Goal: Task Accomplishment & Management: Manage account settings

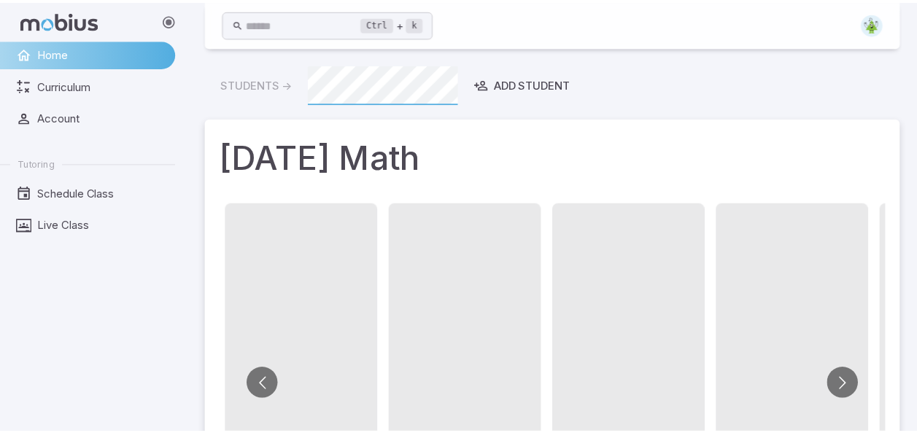
scroll to position [147, 0]
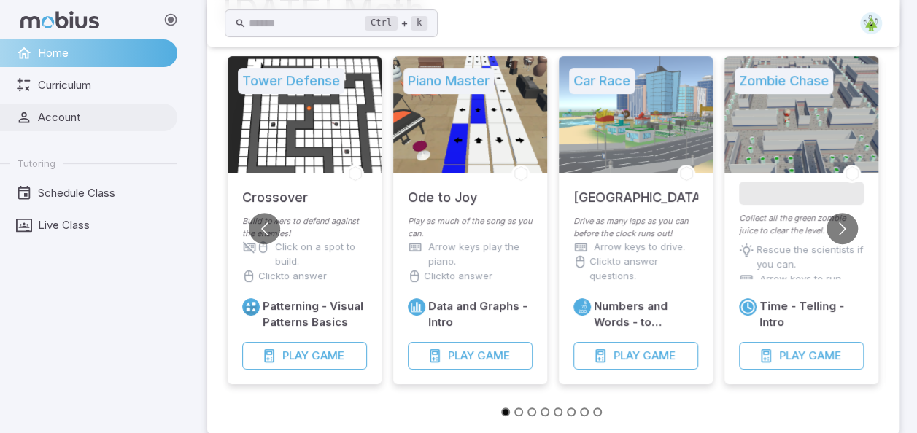
click at [53, 120] on span "Account" at bounding box center [102, 117] width 129 height 16
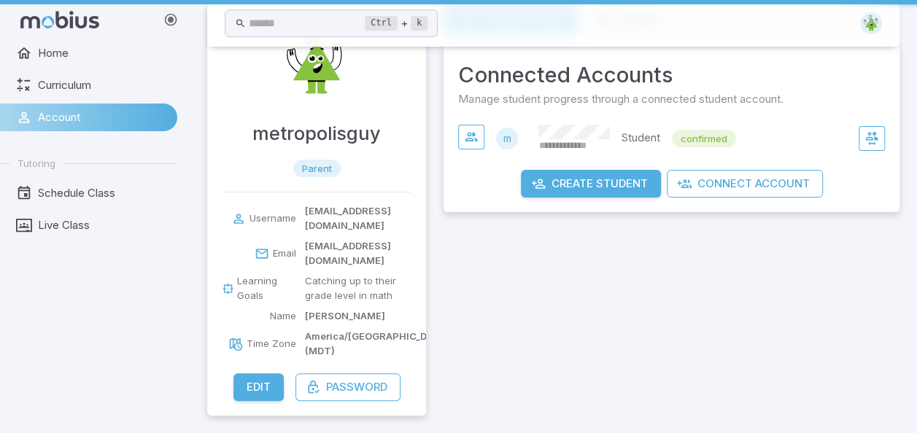
scroll to position [15, 0]
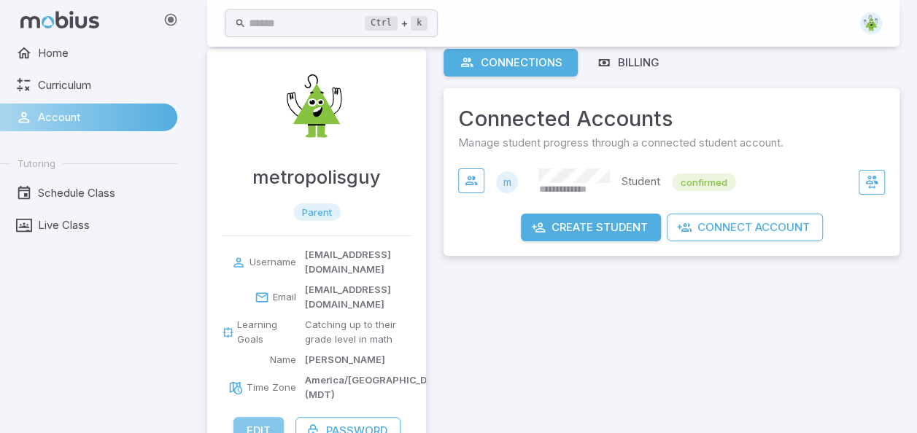
click at [266, 417] on button "Edit" at bounding box center [258, 431] width 50 height 28
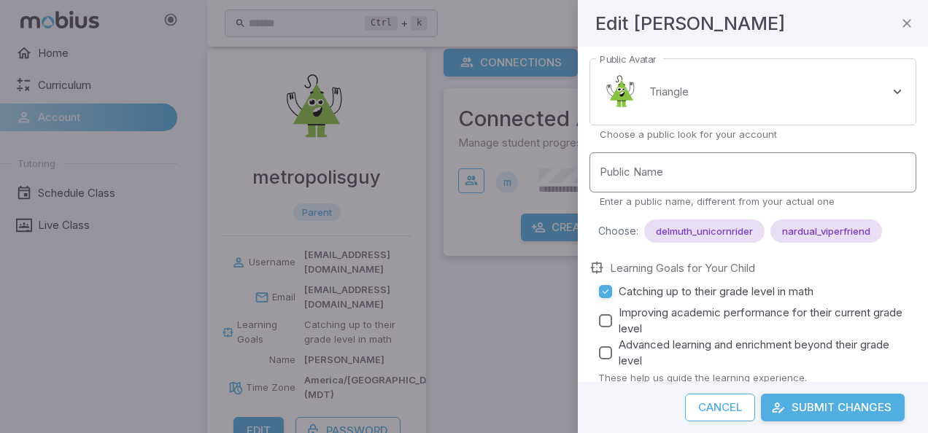
click at [737, 186] on input "Public Name" at bounding box center [753, 172] width 327 height 40
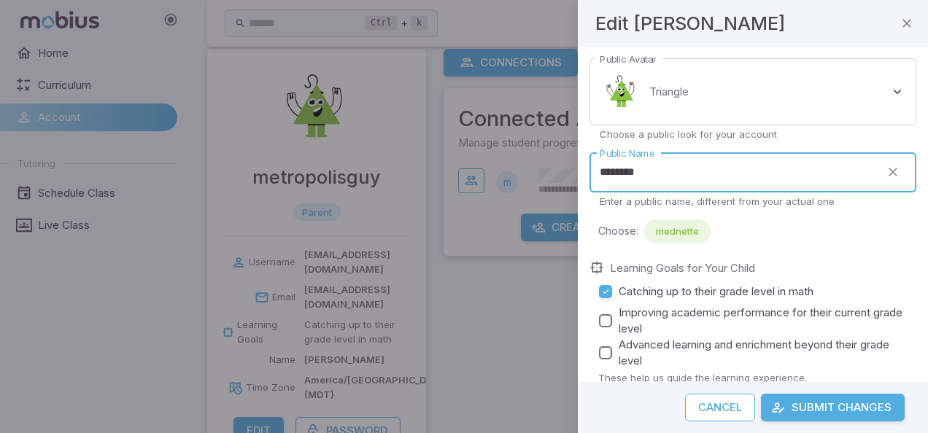
type input "********"
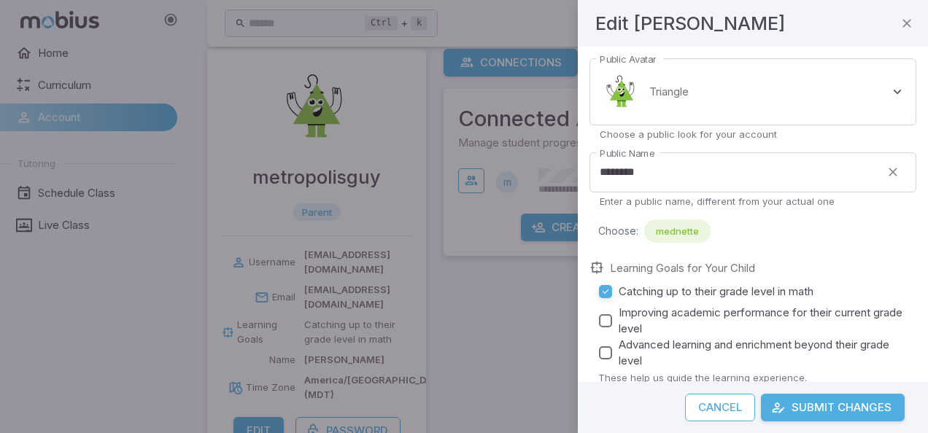
click at [771, 225] on div "Choose: mednette" at bounding box center [757, 231] width 318 height 23
click at [830, 406] on button "Submit Changes" at bounding box center [833, 408] width 144 height 28
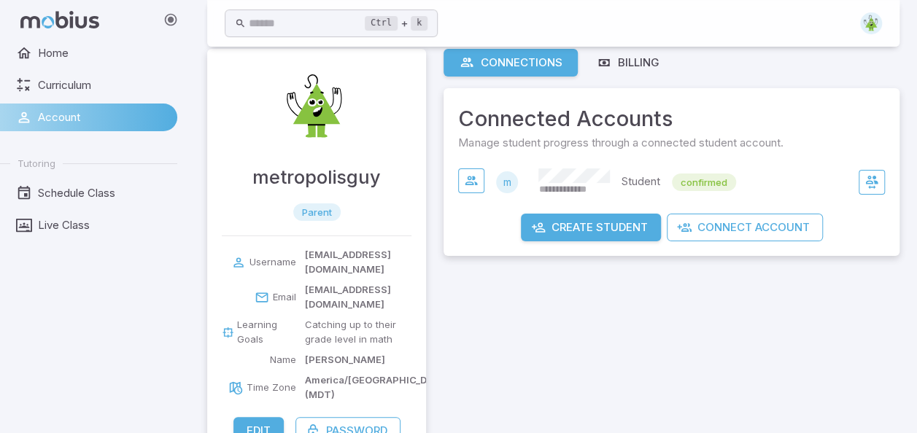
click at [633, 235] on button "Create Student" at bounding box center [591, 228] width 140 height 28
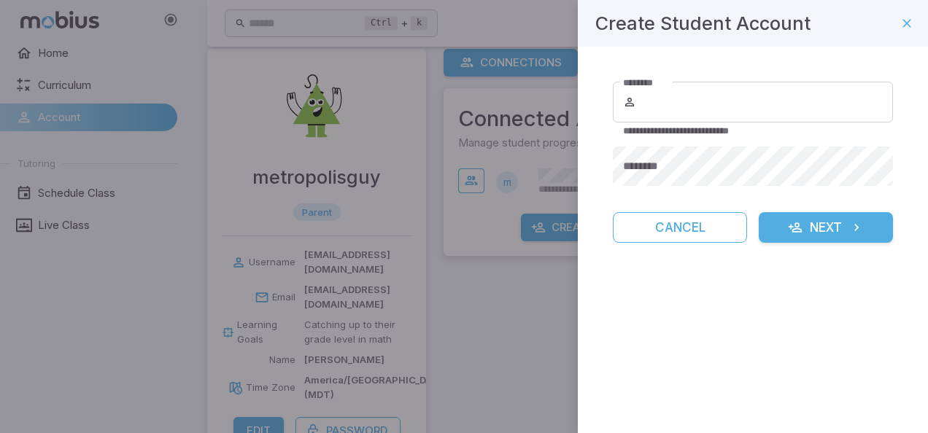
click at [66, 326] on div at bounding box center [464, 216] width 928 height 433
click at [552, 336] on div at bounding box center [464, 216] width 928 height 433
click at [182, 322] on div at bounding box center [464, 216] width 928 height 433
click at [908, 22] on icon "button" at bounding box center [907, 23] width 15 height 15
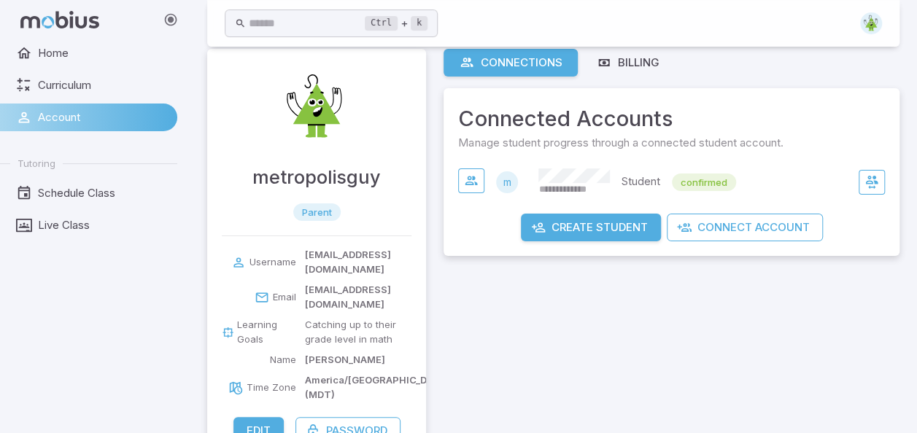
click at [249, 178] on div "metropolisguy parent" at bounding box center [316, 142] width 219 height 187
click at [125, 260] on div "Home Curriculum Account Tutoring Schedule Class Live Class" at bounding box center [94, 236] width 189 height 394
click at [734, 226] on button "Connect Account" at bounding box center [745, 228] width 156 height 28
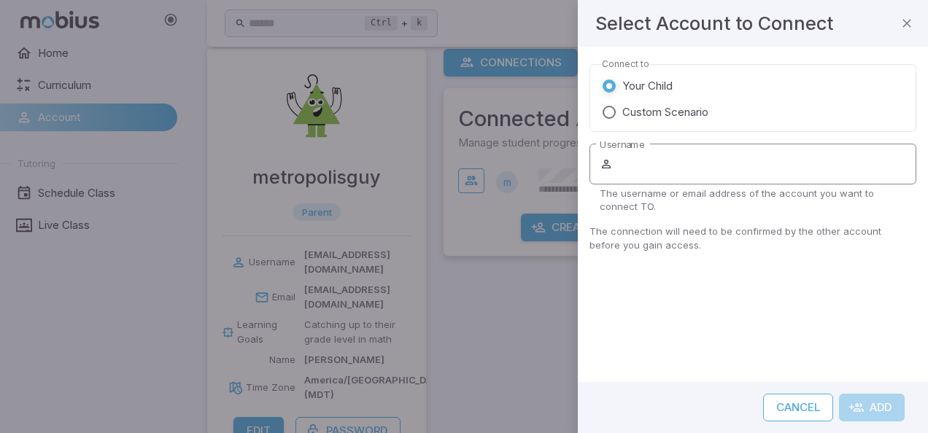
click at [680, 174] on input "Username" at bounding box center [766, 164] width 301 height 41
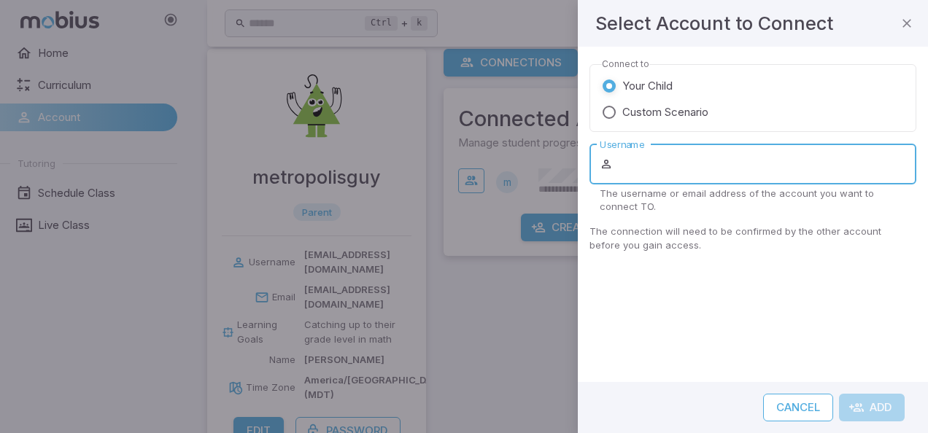
type input "**********"
click at [797, 327] on div "**********" at bounding box center [753, 215] width 350 height 336
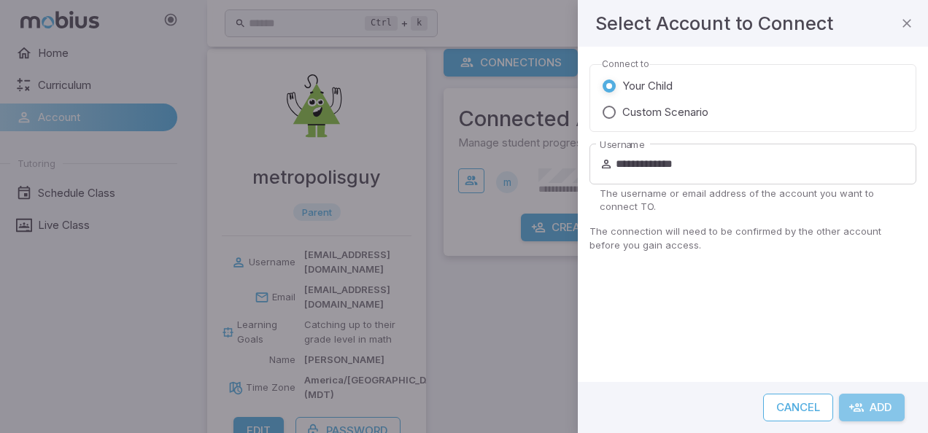
click at [868, 407] on button "Add" at bounding box center [872, 408] width 66 height 28
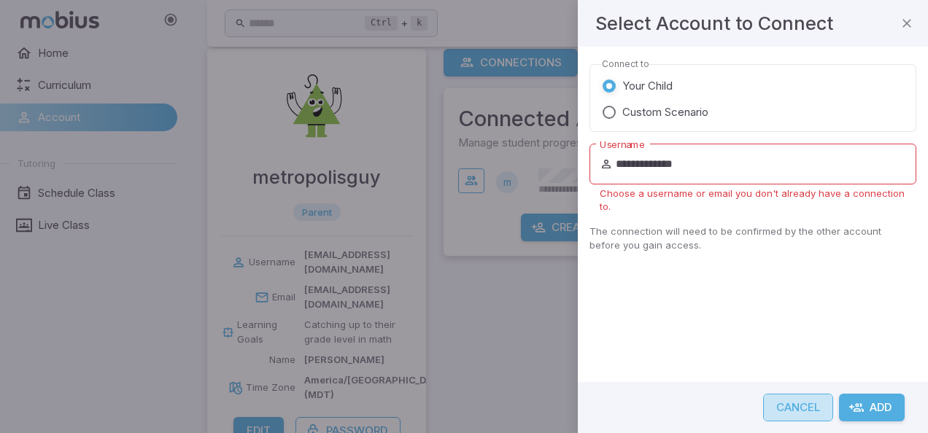
click at [786, 409] on button "Cancel" at bounding box center [798, 408] width 70 height 28
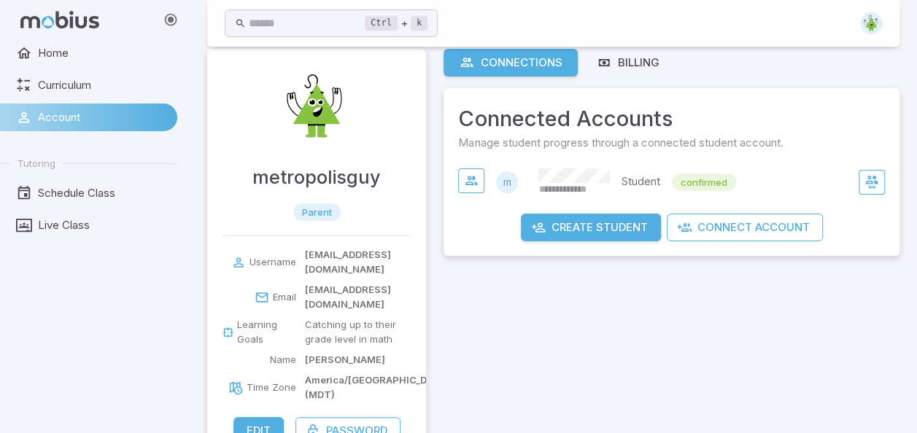
click at [127, 296] on div "Home Curriculum Account Tutoring Schedule Class Live Class" at bounding box center [94, 236] width 189 height 394
click at [61, 54] on span "Home" at bounding box center [102, 53] width 129 height 16
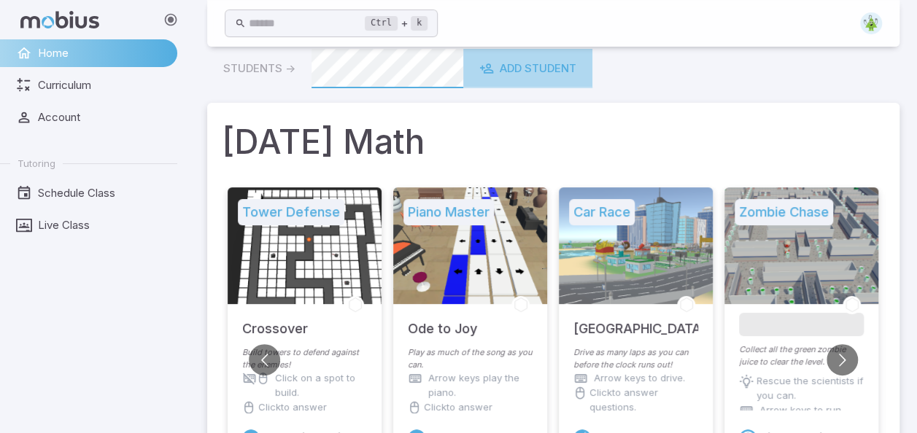
click at [538, 73] on div "Add Student" at bounding box center [527, 69] width 97 height 16
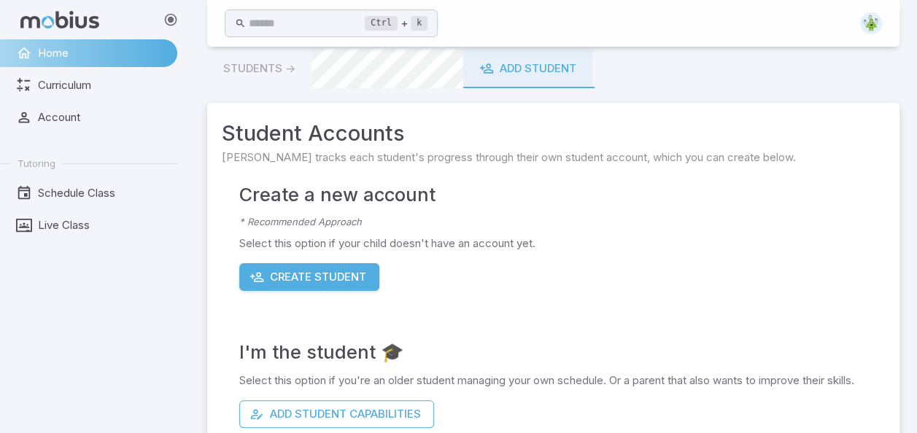
click at [665, 299] on div "I'm the student 🎓 Select this option if you're an older student managing your o…" at bounding box center [562, 359] width 646 height 137
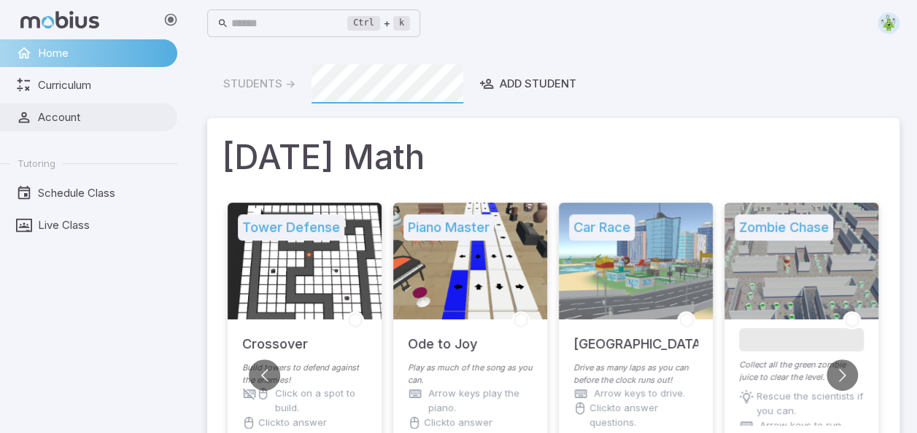
click at [51, 120] on span "Account" at bounding box center [102, 117] width 129 height 16
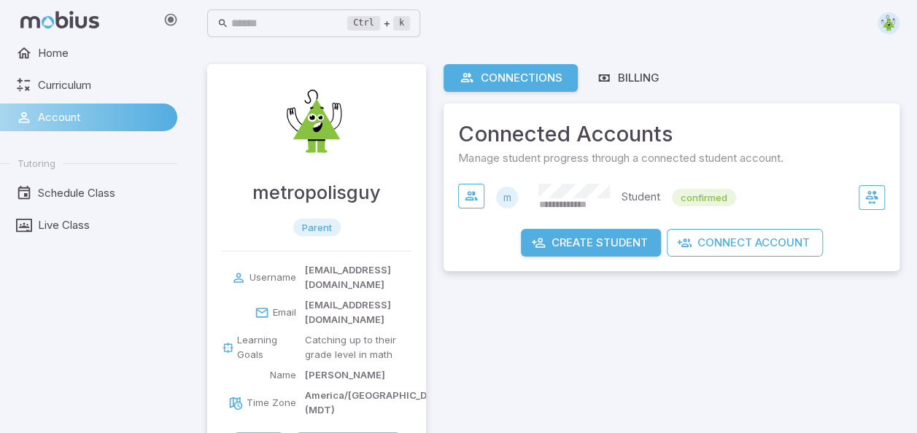
click at [579, 322] on div "**********" at bounding box center [672, 269] width 456 height 411
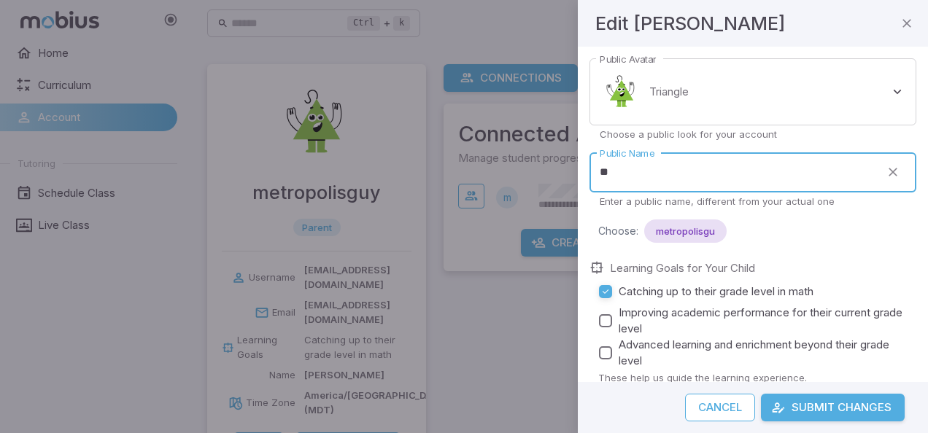
type input "*"
type input "********"
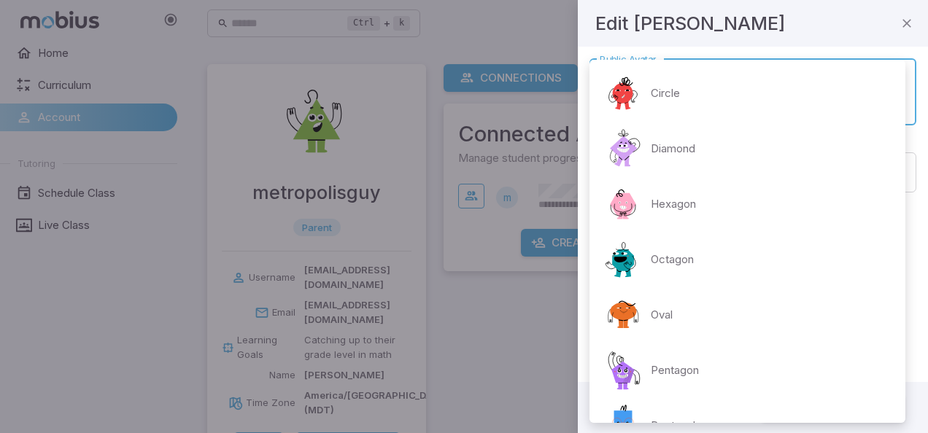
click at [825, 82] on body "**********" at bounding box center [464, 246] width 928 height 492
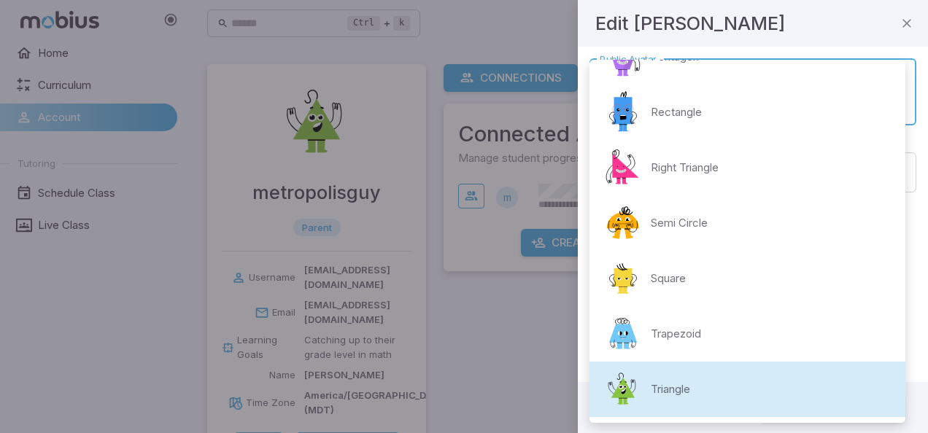
click at [665, 393] on p "Triangle" at bounding box center [670, 390] width 39 height 16
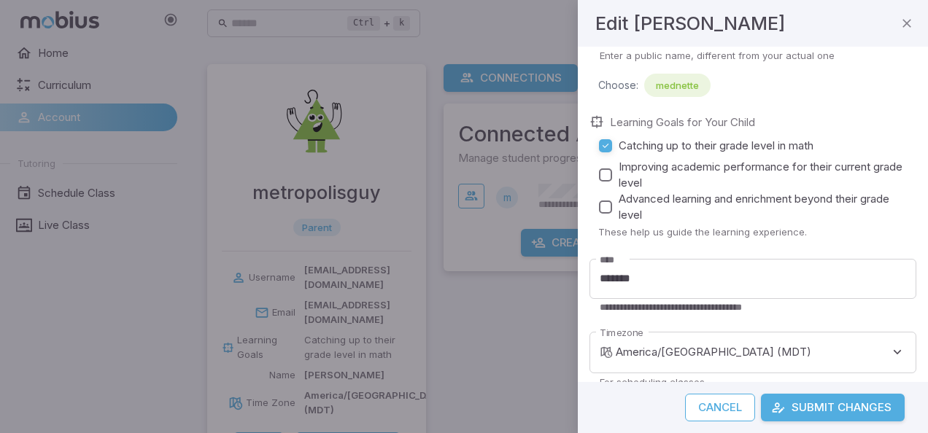
scroll to position [163, 0]
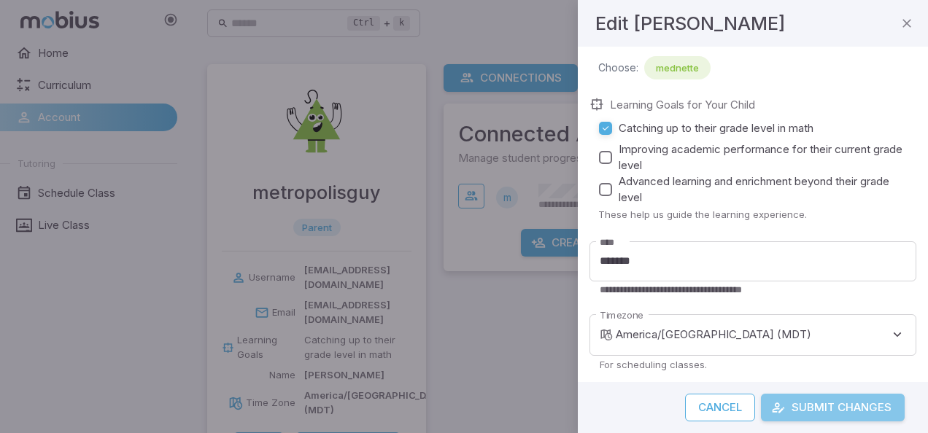
click at [847, 412] on button "Submit Changes" at bounding box center [833, 408] width 144 height 28
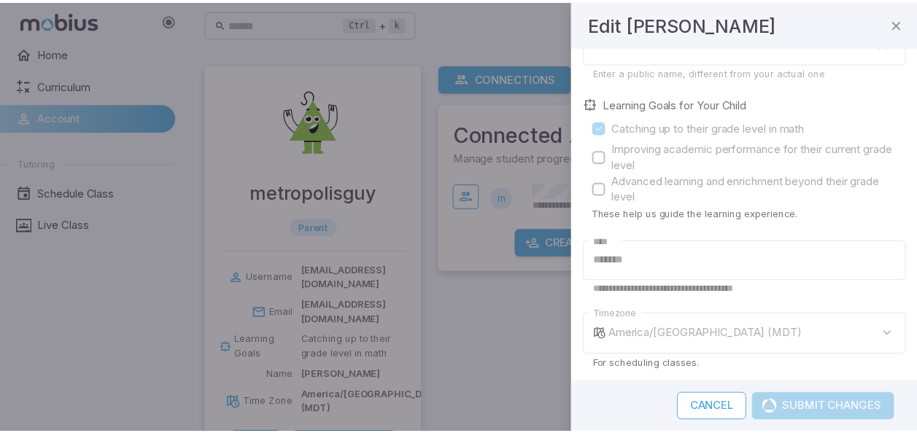
scroll to position [128, 0]
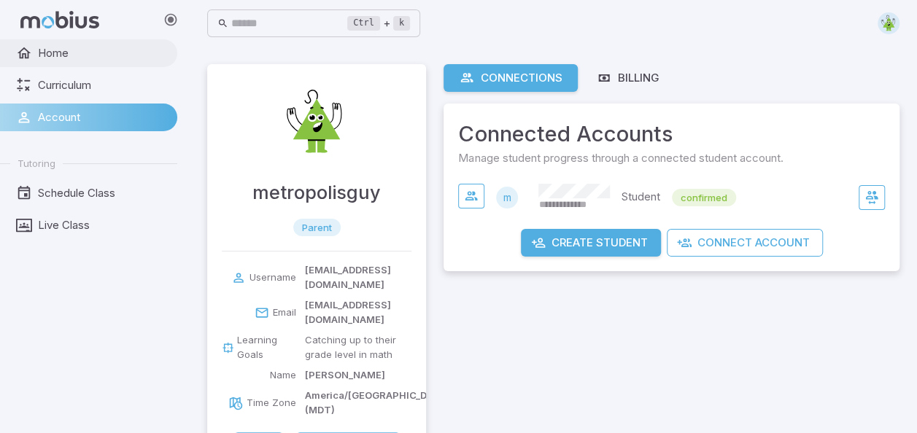
click at [62, 58] on span "Home" at bounding box center [102, 53] width 129 height 16
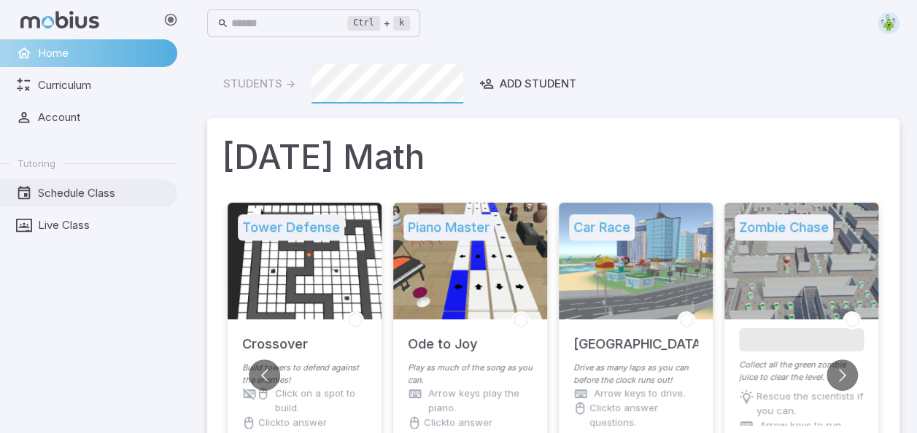
click at [104, 193] on span "Schedule Class" at bounding box center [102, 193] width 129 height 16
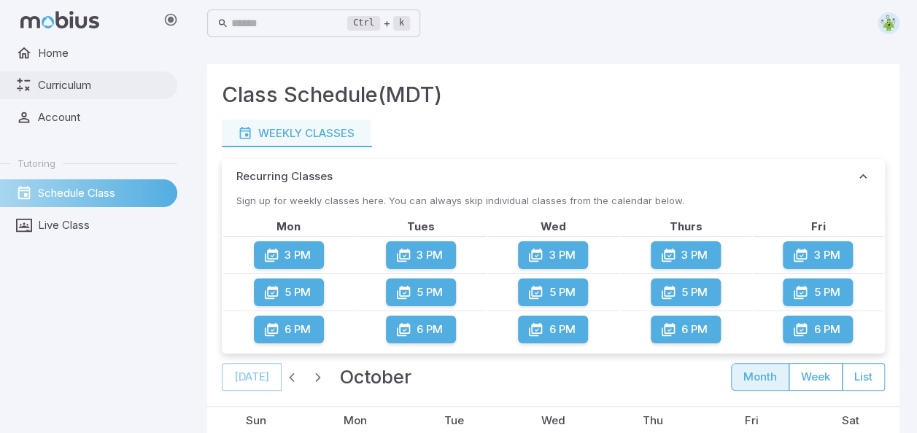
click at [56, 83] on span "Curriculum" at bounding box center [102, 85] width 129 height 16
click at [61, 115] on span "Account" at bounding box center [102, 117] width 129 height 16
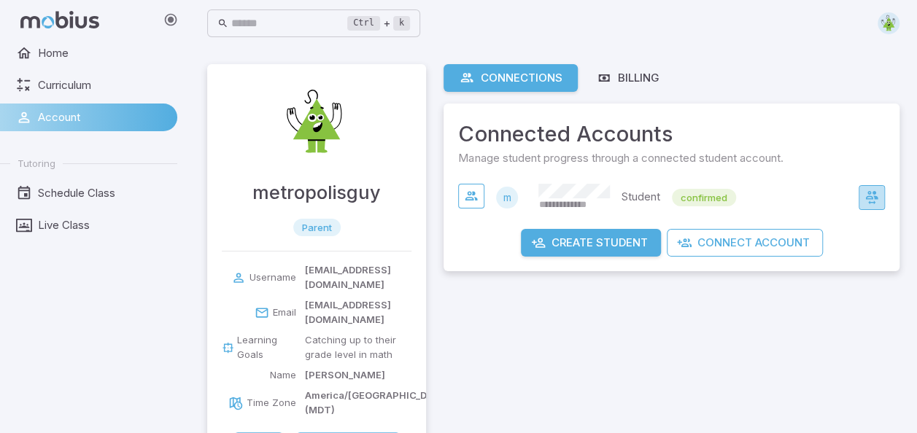
click at [872, 200] on icon "button" at bounding box center [872, 197] width 15 height 15
